Goal: Task Accomplishment & Management: Manage account settings

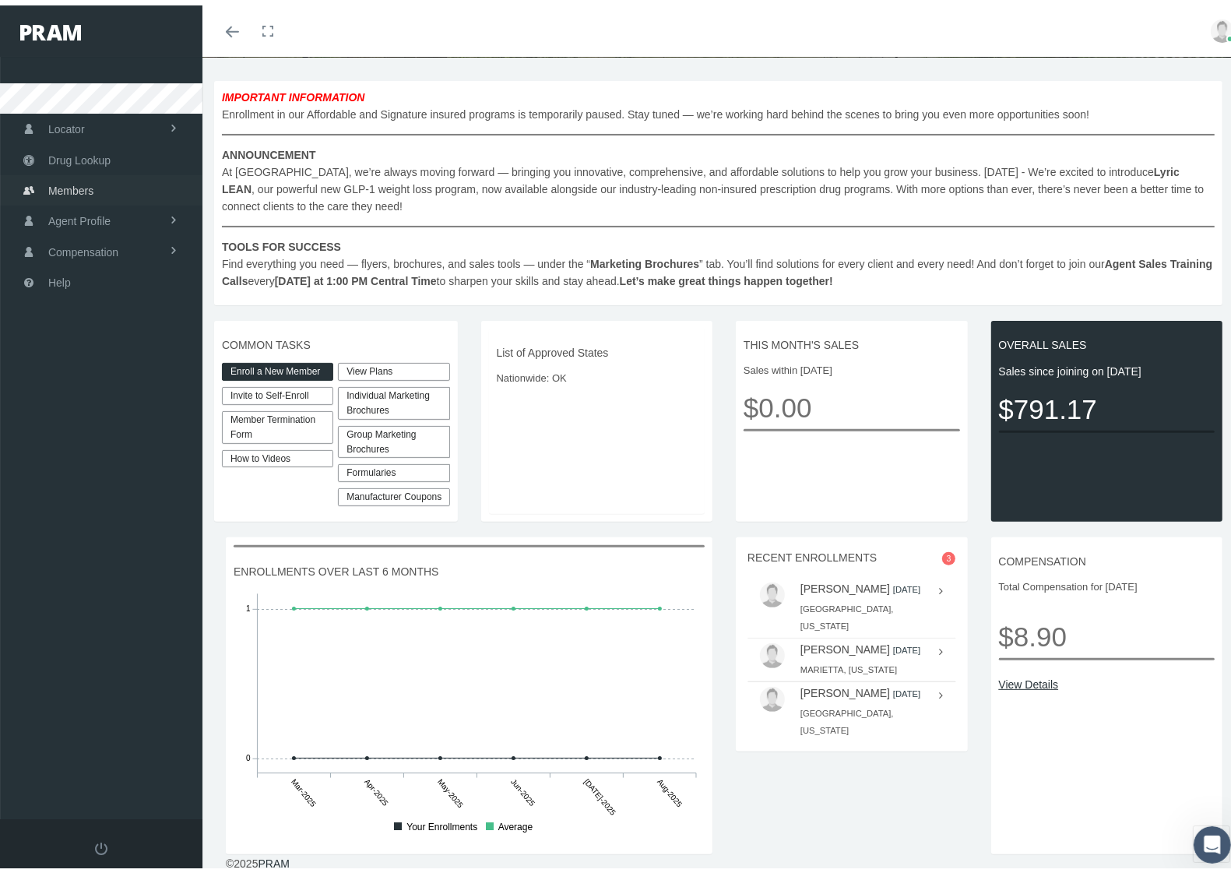
click at [78, 187] on span "Members" at bounding box center [70, 186] width 45 height 30
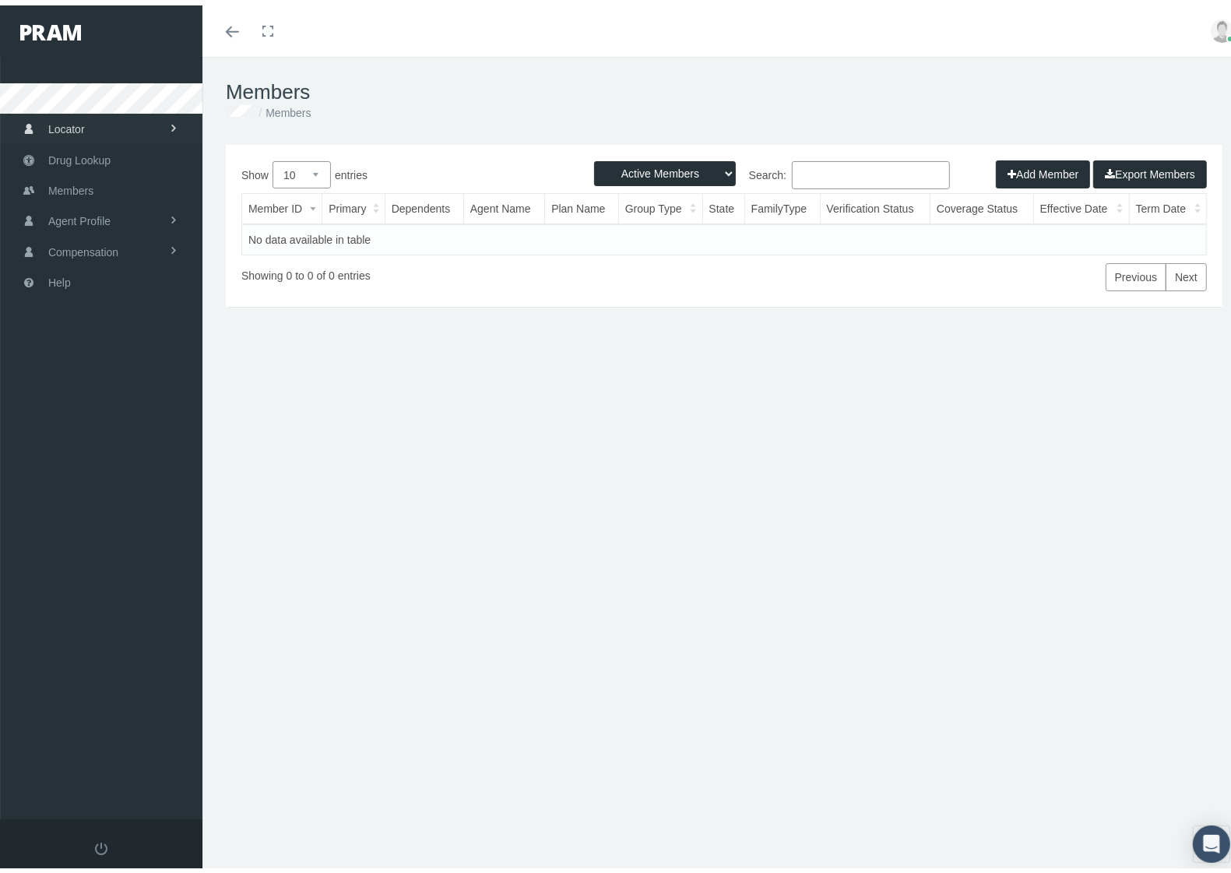
click at [72, 117] on span "Locator" at bounding box center [66, 124] width 37 height 30
click at [65, 279] on span "Agent Profile" at bounding box center [79, 279] width 62 height 30
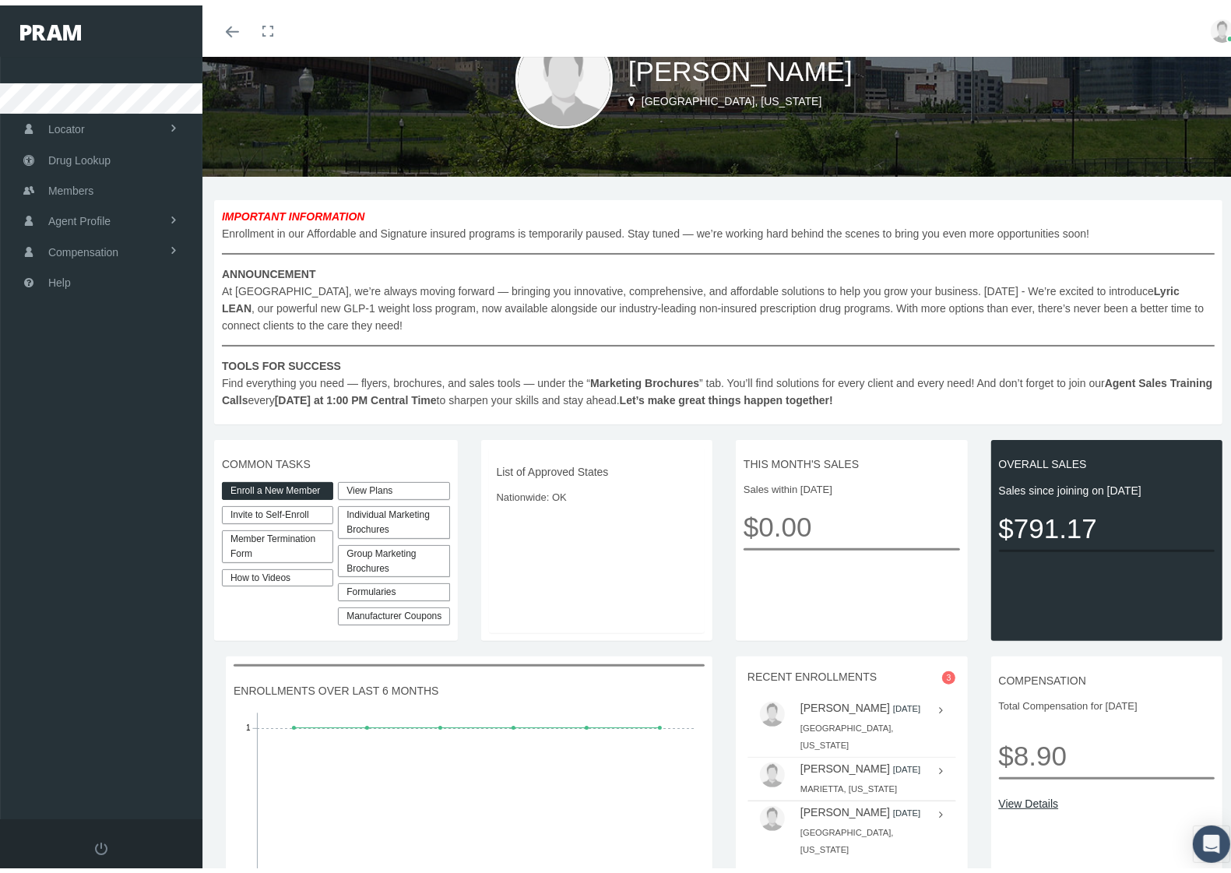
scroll to position [97, 0]
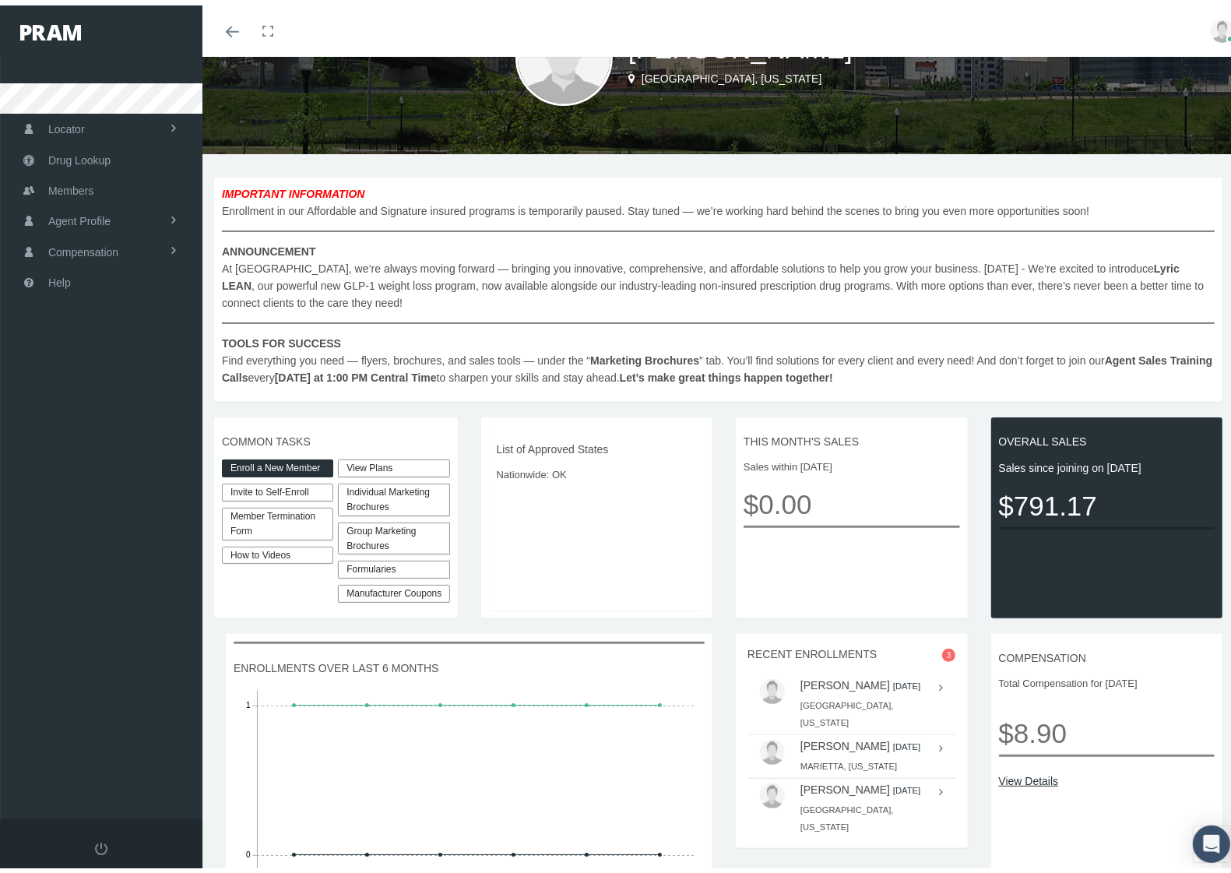
click at [387, 488] on div "Individual Marketing Brochures" at bounding box center [393, 494] width 111 height 33
click at [465, 530] on link "Non-Insured Programs" at bounding box center [451, 532] width 216 height 22
click at [368, 456] on link "View Plans" at bounding box center [393, 463] width 111 height 18
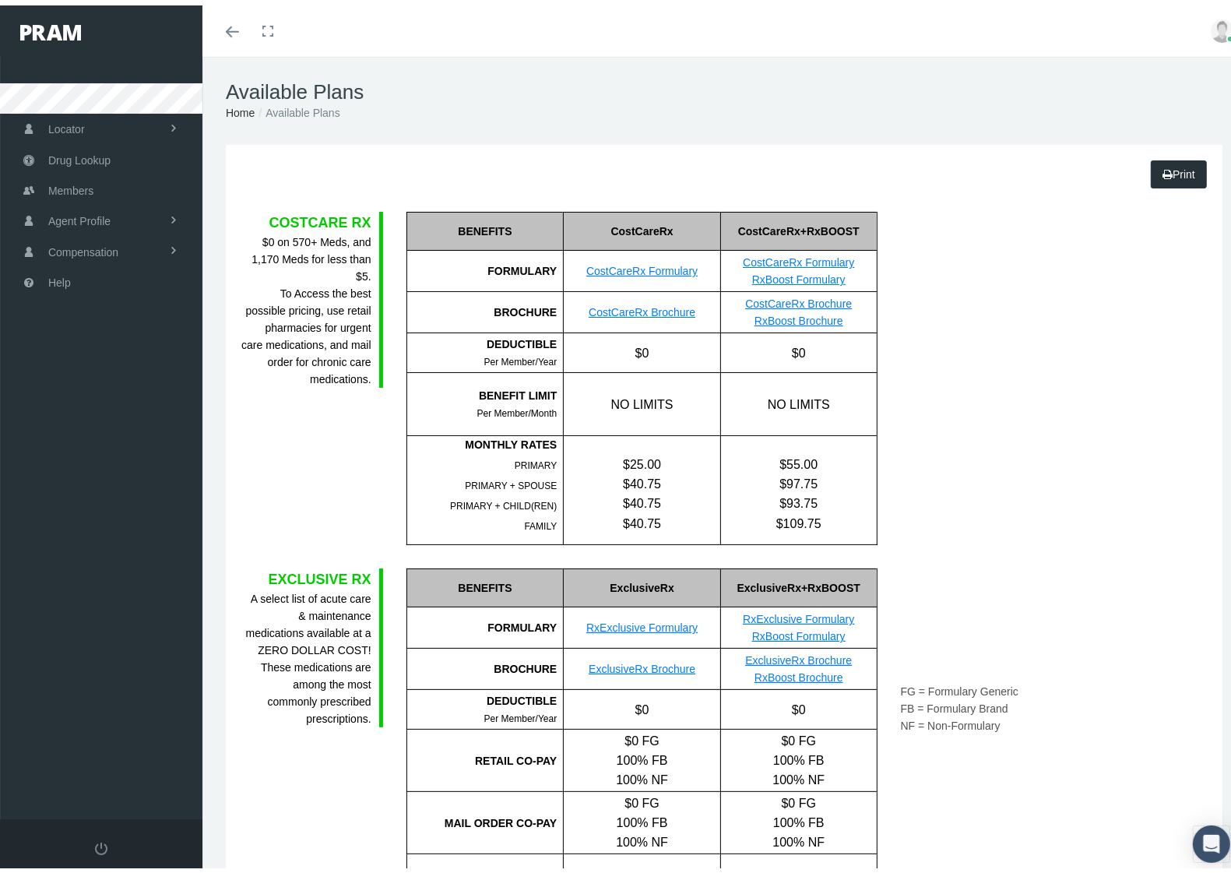
click at [1169, 166] on link "Print" at bounding box center [1179, 169] width 56 height 28
click at [1161, 160] on link "Print" at bounding box center [1179, 169] width 56 height 28
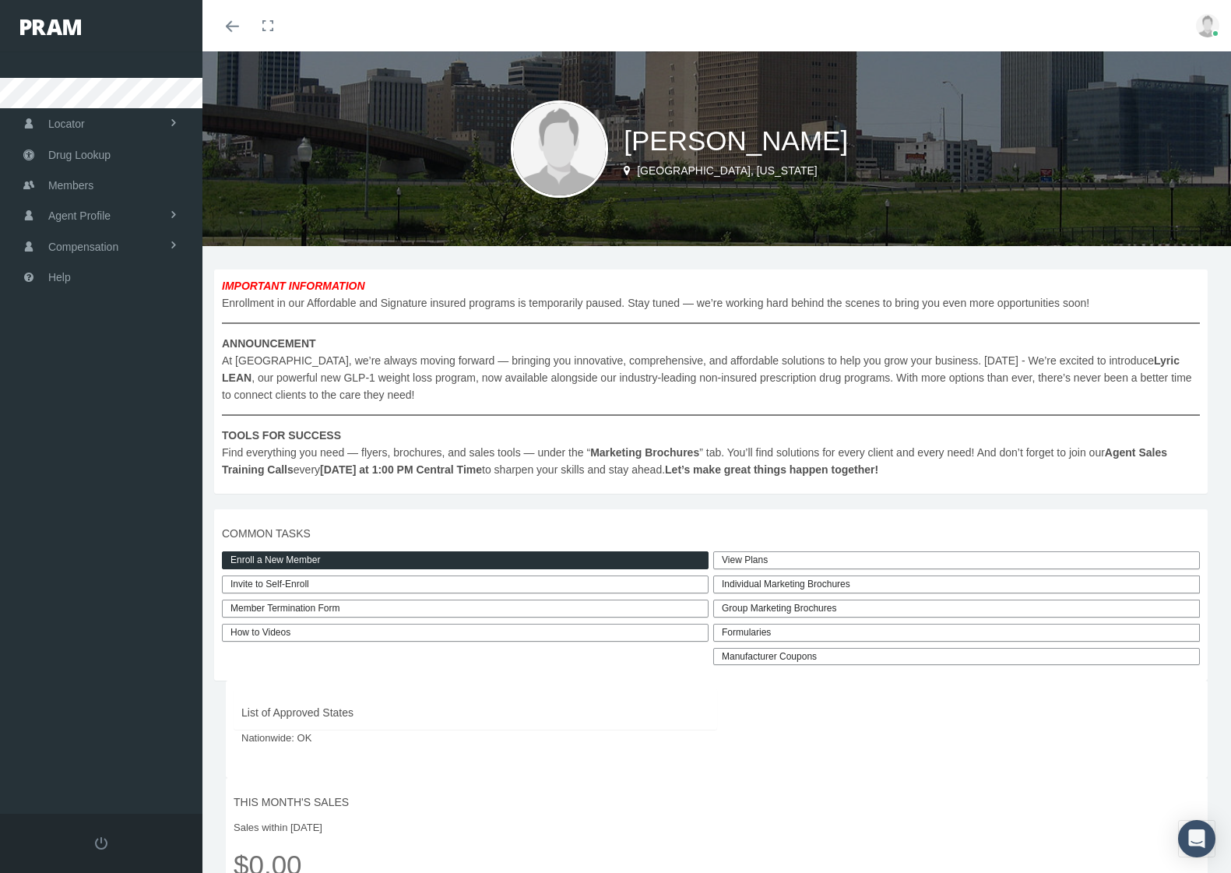
scroll to position [97, 0]
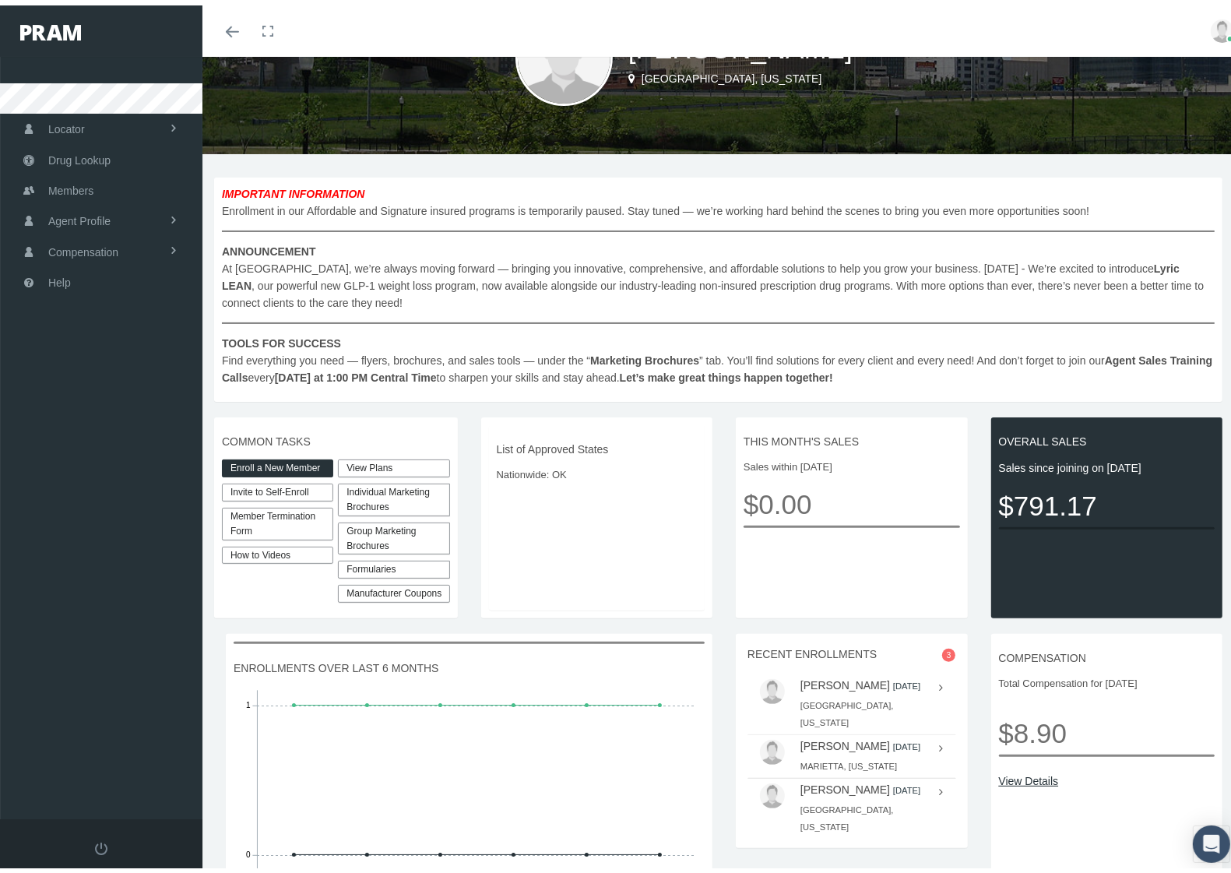
click at [263, 487] on link "Invite to Self-Enroll" at bounding box center [277, 487] width 111 height 18
type input "https://prod.pram.com/directenrollment/6280?sc=D0hsoRb6jTMN2d"
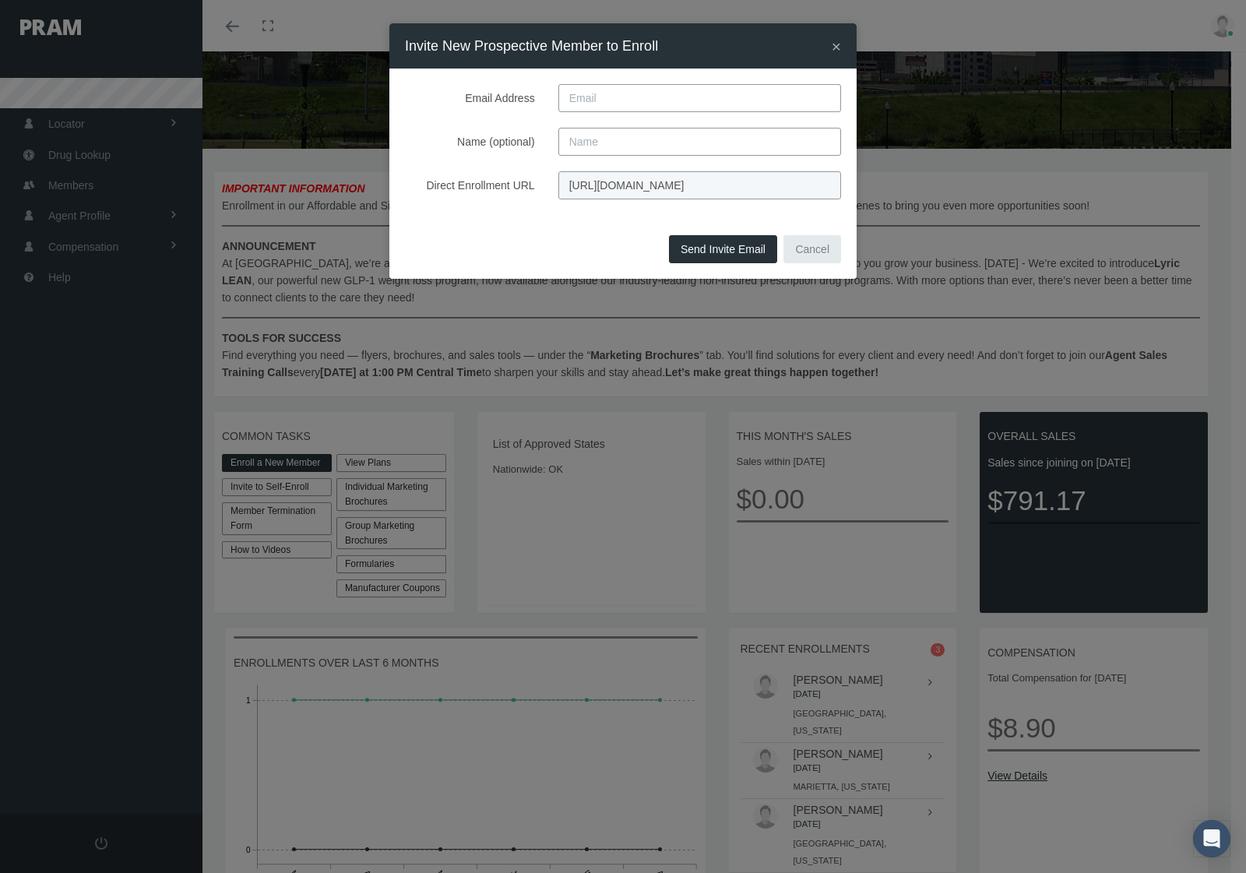
click at [824, 253] on button "Cancel" at bounding box center [813, 249] width 58 height 28
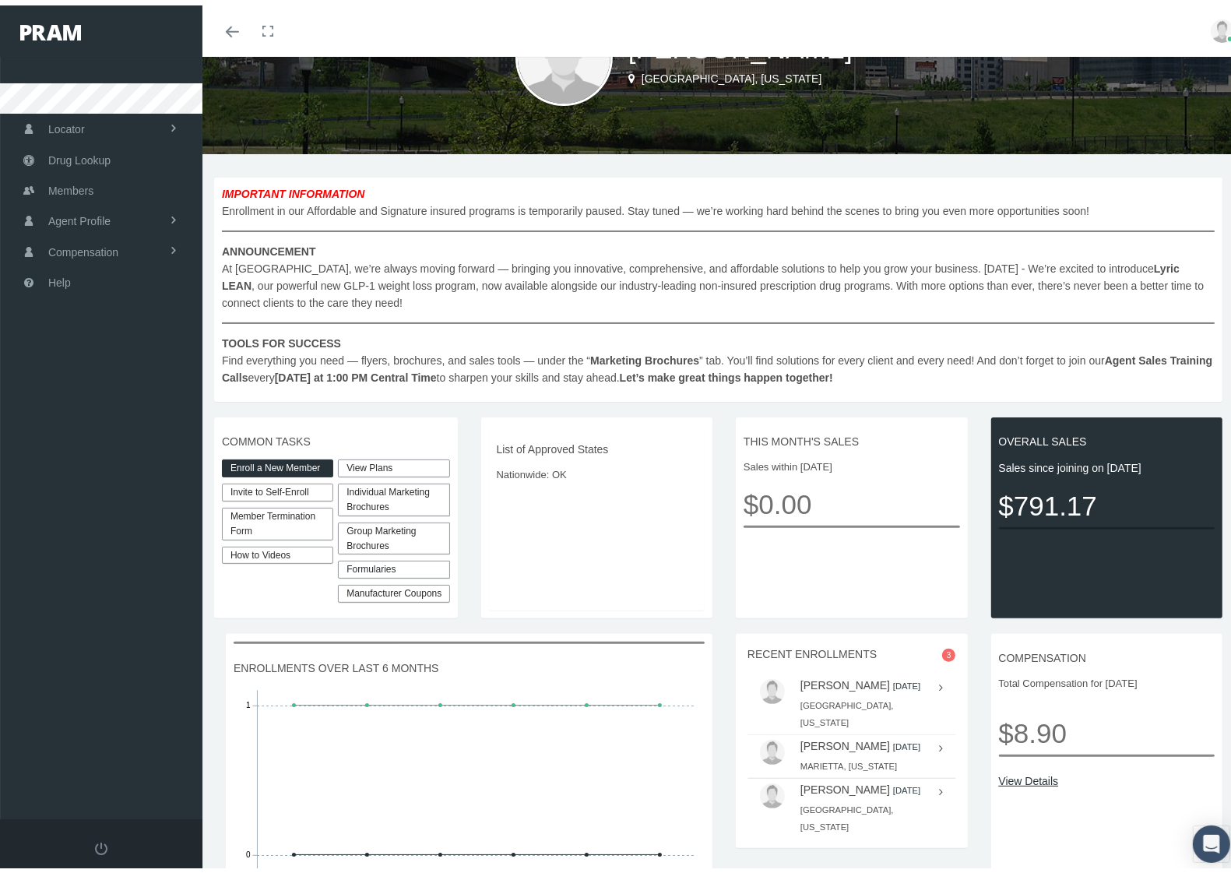
click at [363, 484] on div "Individual Marketing Brochures" at bounding box center [393, 494] width 111 height 33
click at [594, 520] on div "List of Approved States Nationwide: OK" at bounding box center [597, 512] width 217 height 185
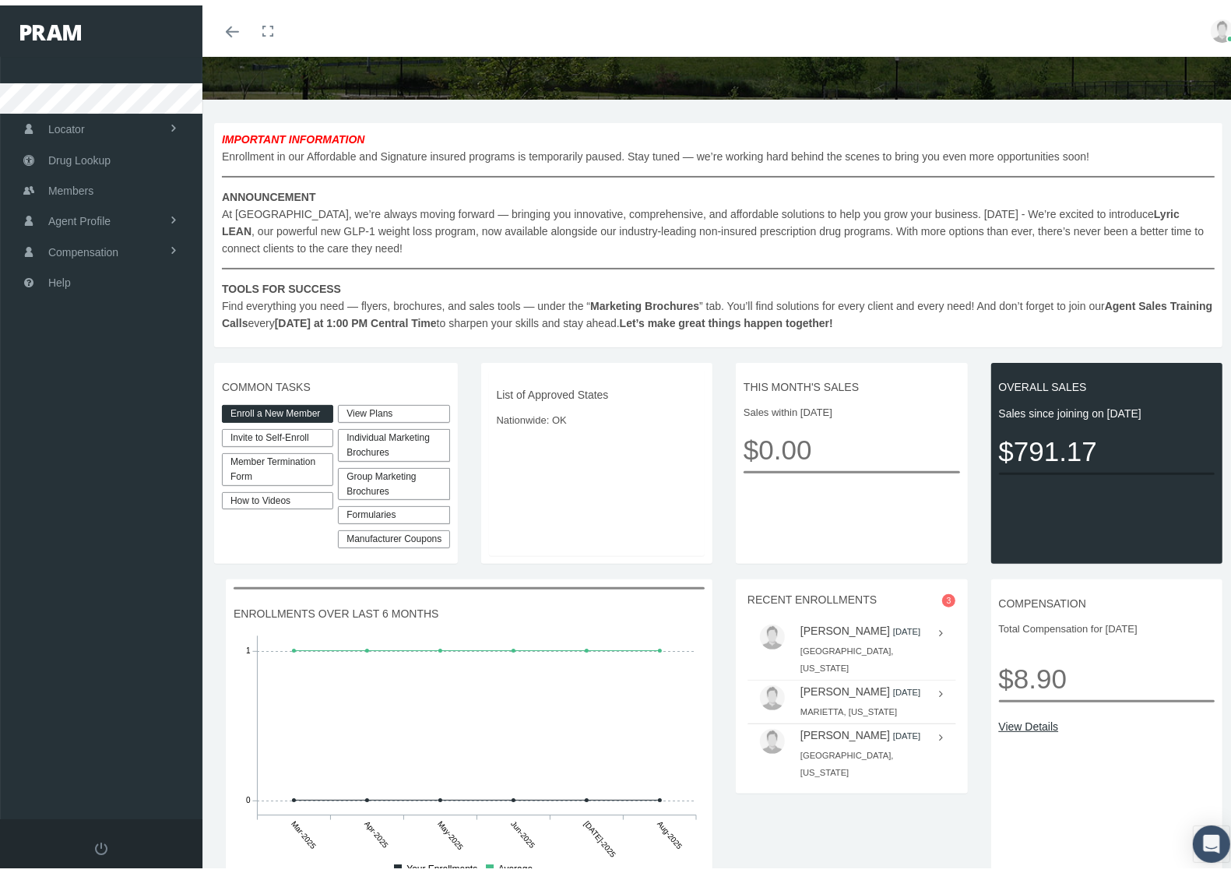
scroll to position [196, 0]
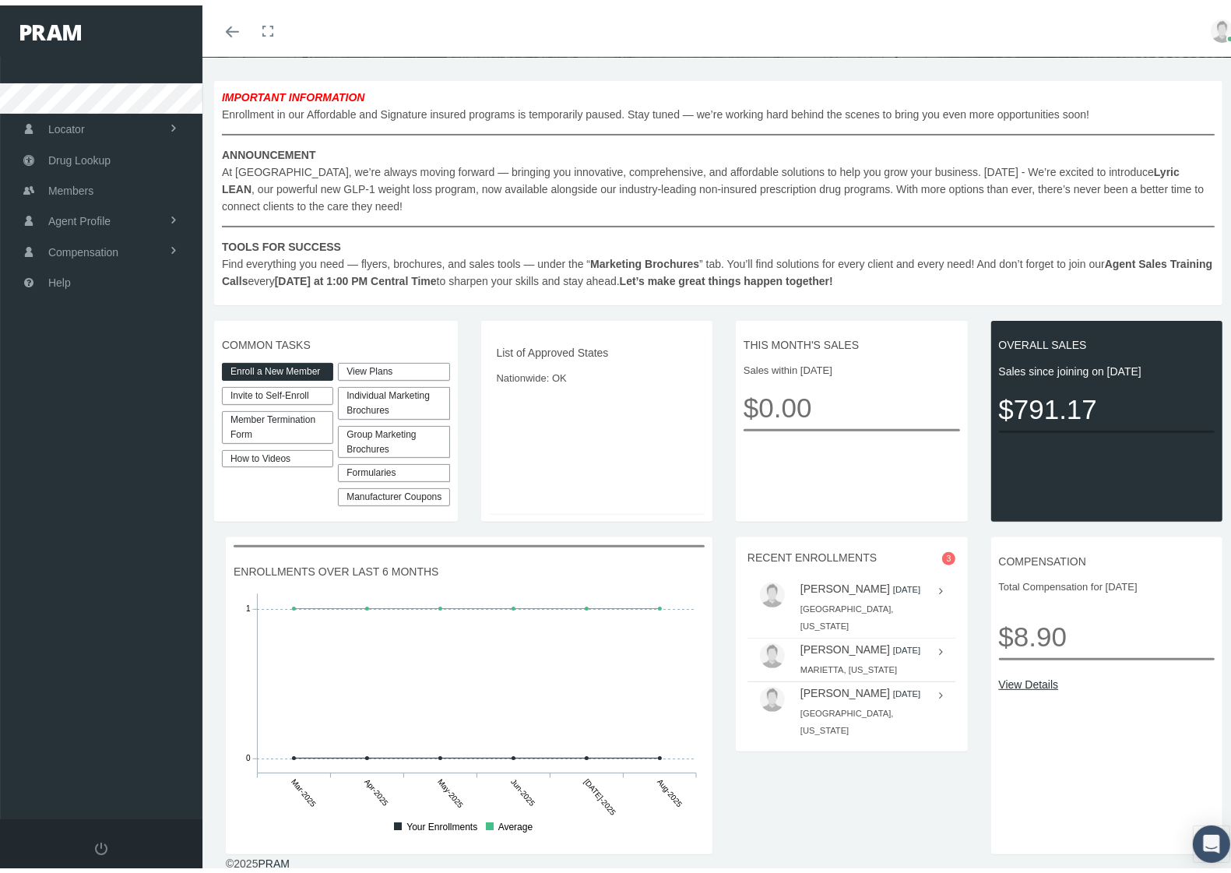
click at [819, 724] on small "ARDMORE, Oklahoma" at bounding box center [847, 716] width 93 height 26
click at [826, 694] on link "SHERRY CLINTON" at bounding box center [846, 688] width 90 height 12
click at [849, 640] on link "SANDY PERSHICA" at bounding box center [846, 644] width 90 height 12
click at [296, 389] on link "Invite to Self-Enroll" at bounding box center [277, 391] width 111 height 18
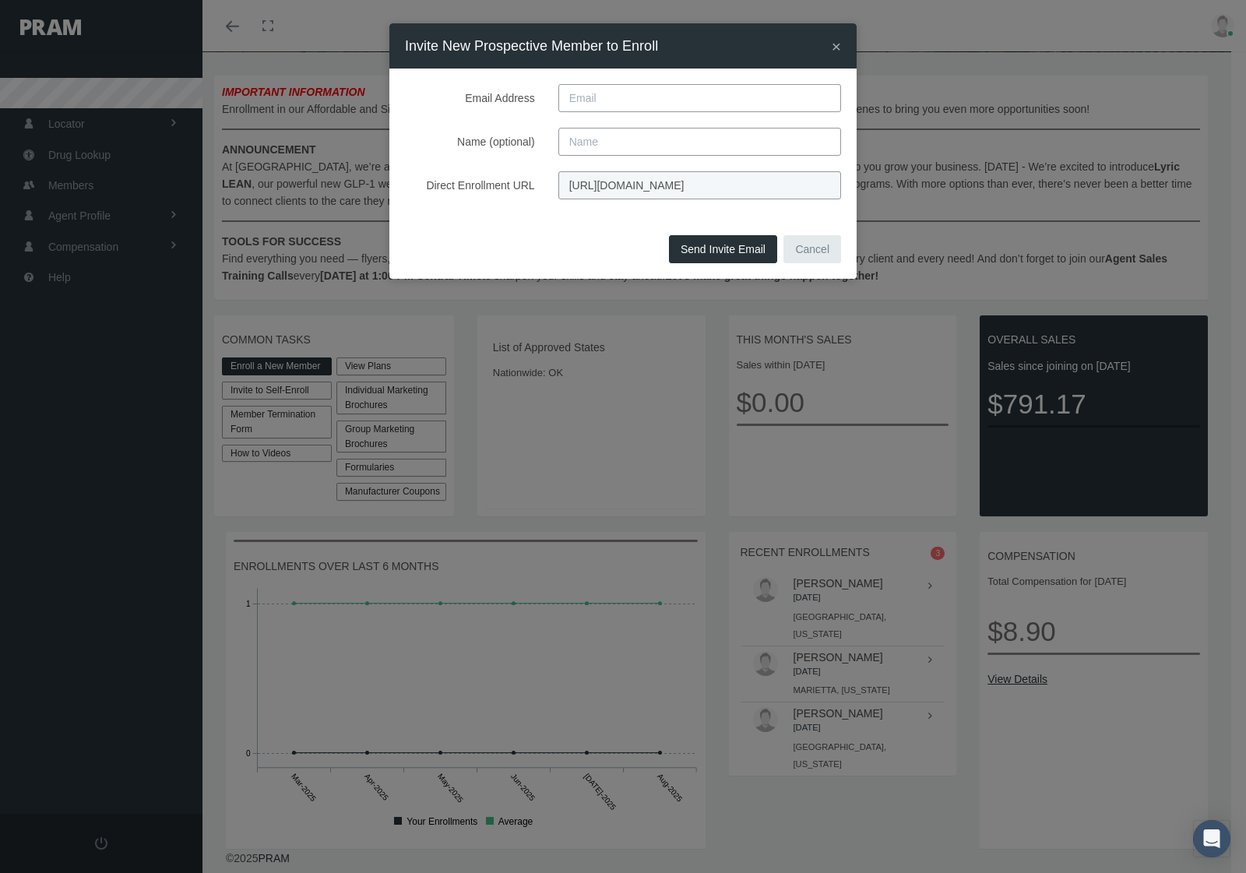
click at [819, 248] on button "Cancel" at bounding box center [813, 249] width 58 height 28
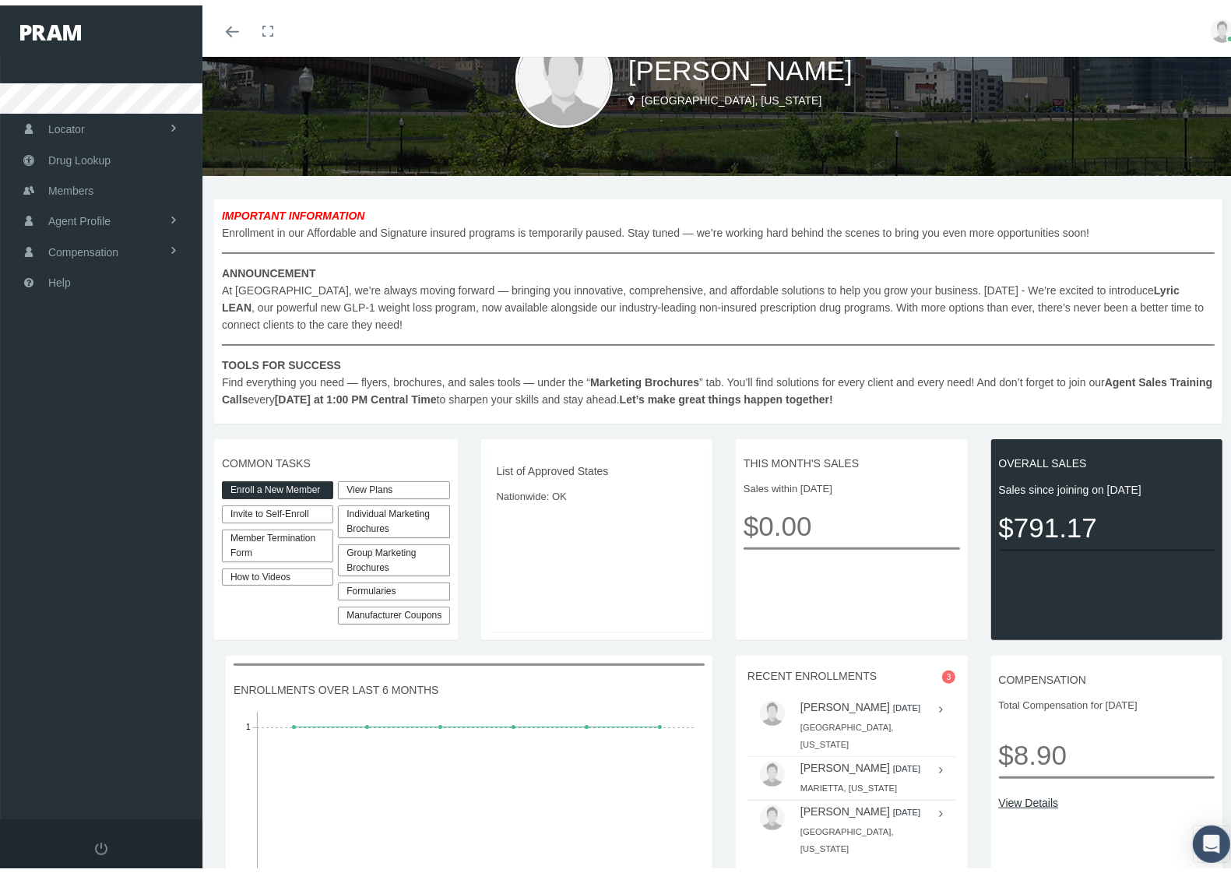
scroll to position [0, 0]
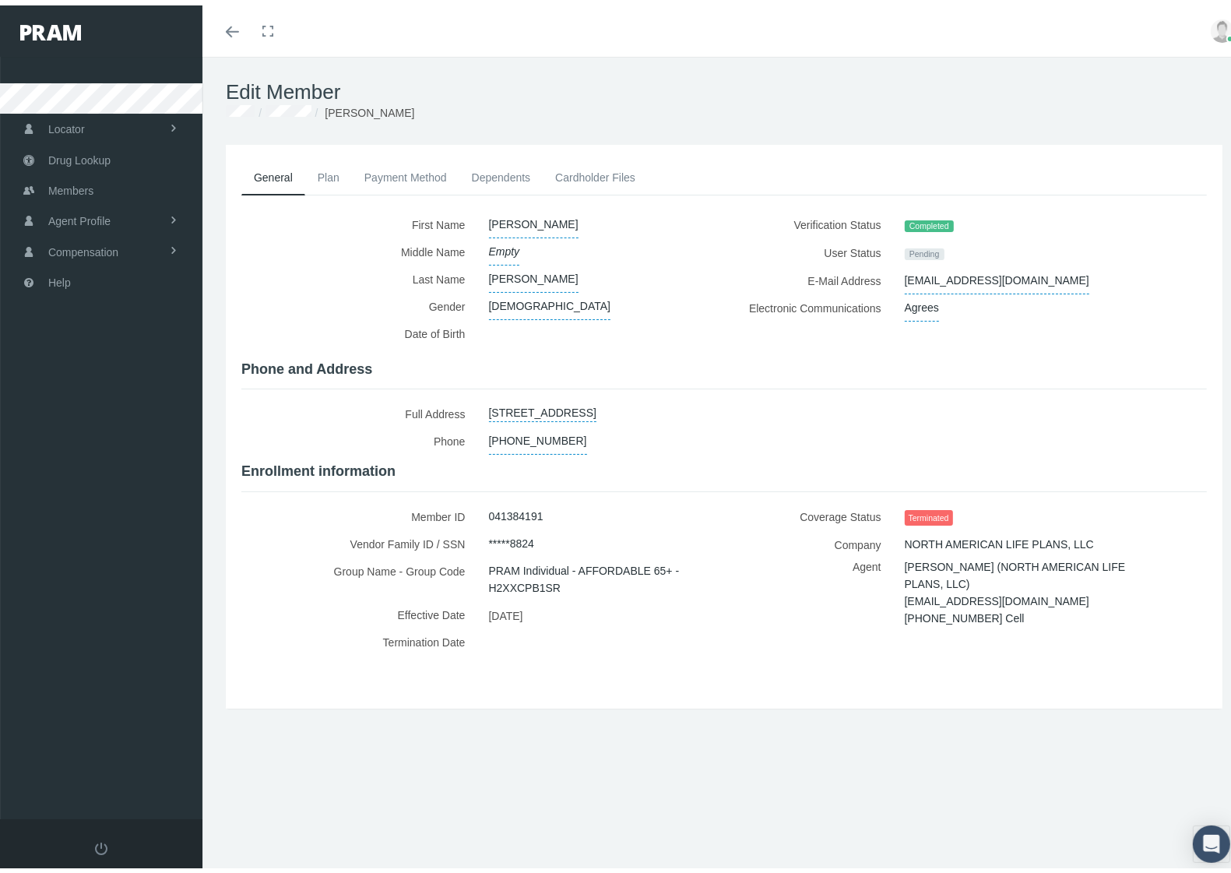
click at [407, 168] on link "Payment Method" at bounding box center [405, 172] width 107 height 34
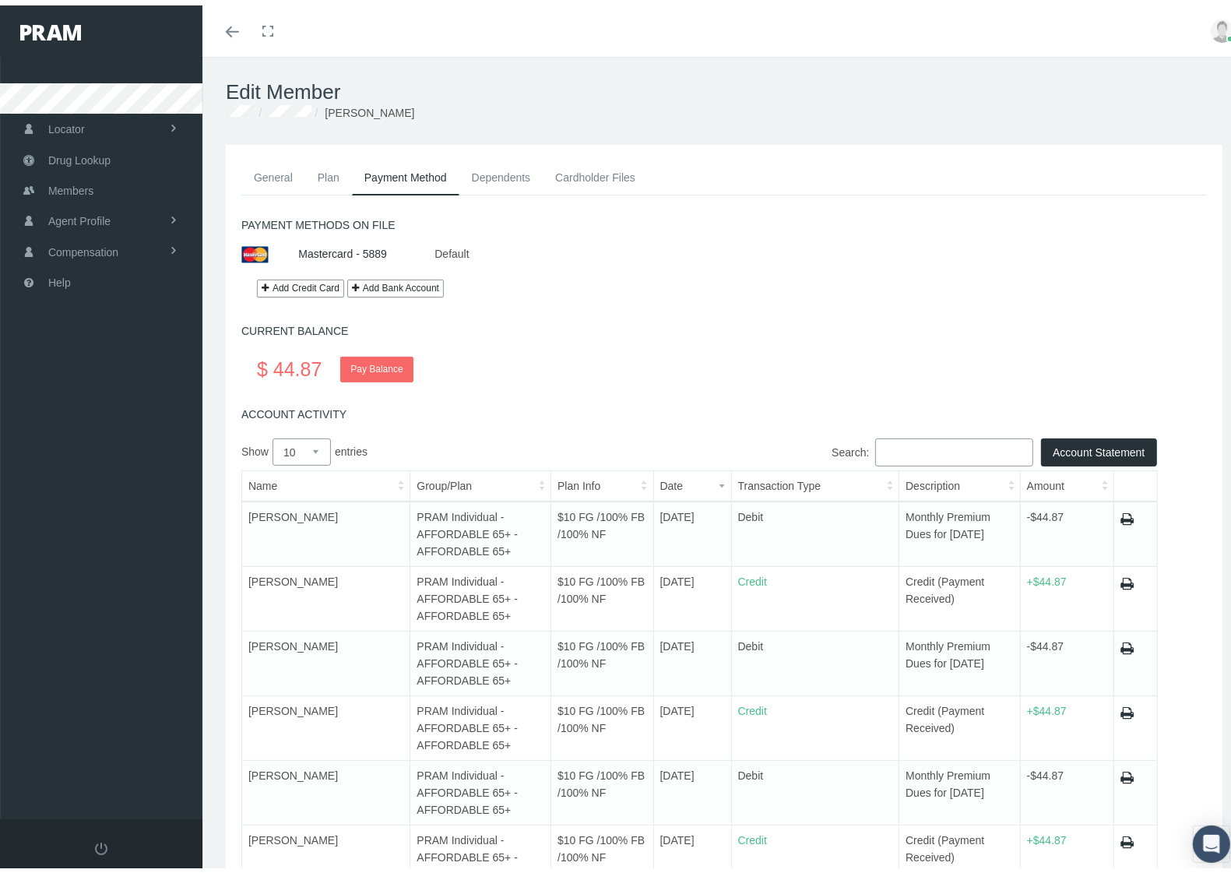
click at [508, 177] on link "Dependents" at bounding box center [502, 172] width 84 height 34
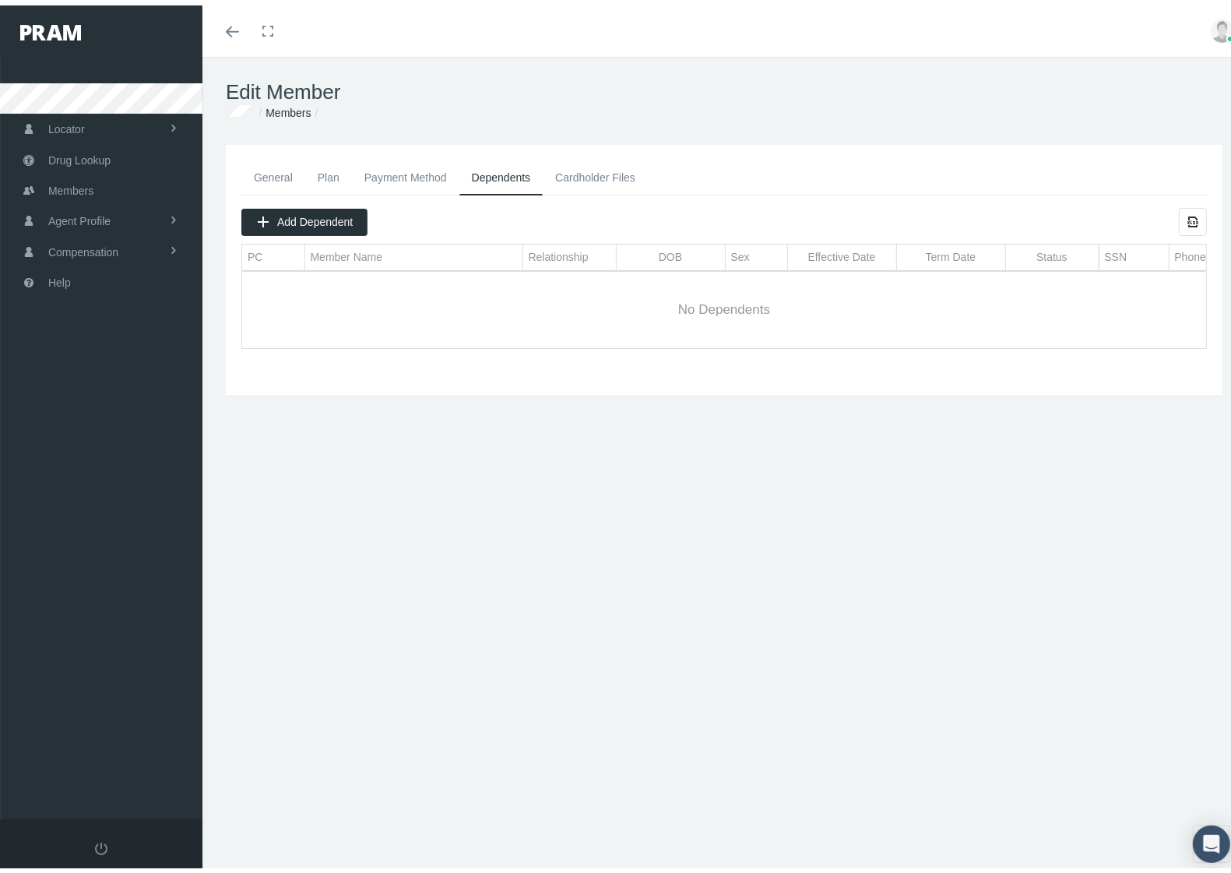
click at [335, 171] on link "Plan" at bounding box center [328, 172] width 47 height 34
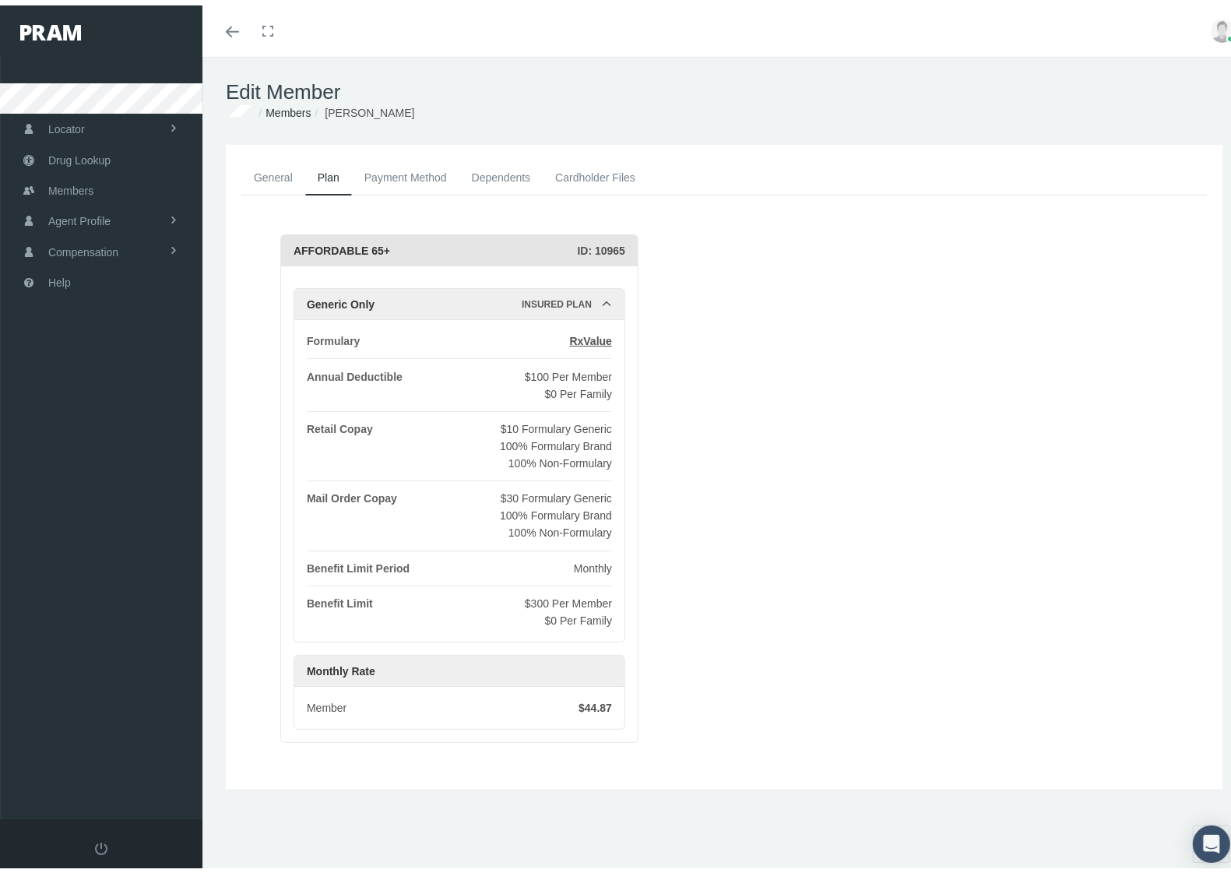
click at [275, 185] on link "General" at bounding box center [273, 172] width 64 height 34
